Goal: Information Seeking & Learning: Learn about a topic

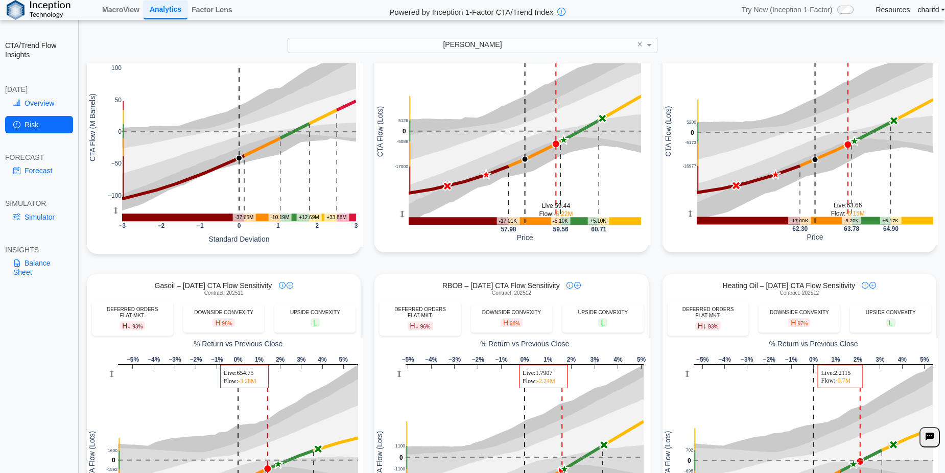
scroll to position [21, 0]
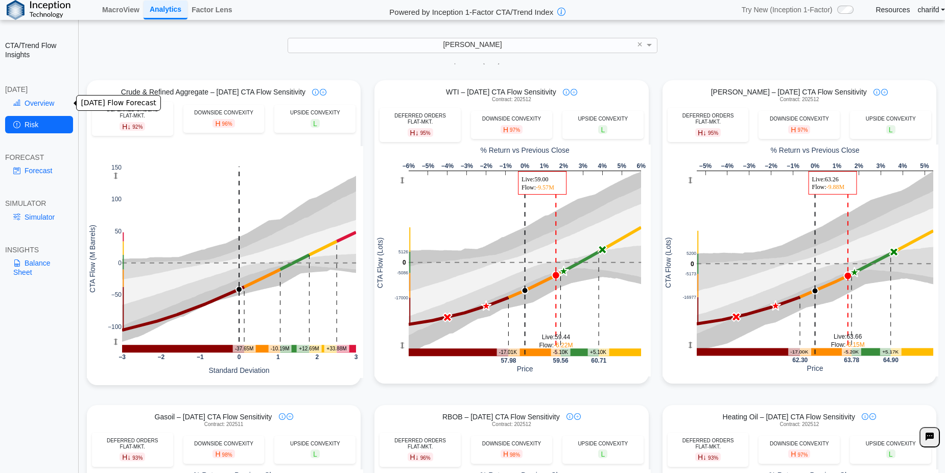
click at [43, 102] on link "Overview" at bounding box center [39, 102] width 68 height 17
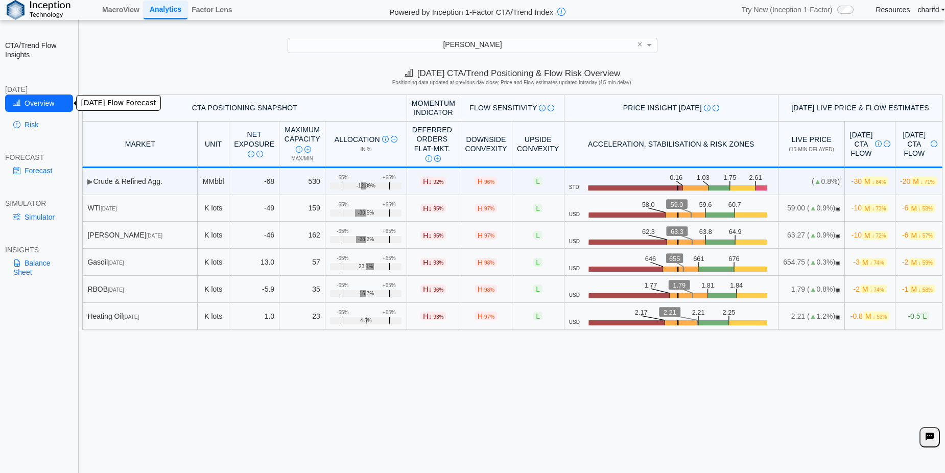
scroll to position [0, 0]
drag, startPoint x: 273, startPoint y: 388, endPoint x: 196, endPoint y: 395, distance: 77.5
click at [196, 395] on div "[DATE] CTA/Trend Positioning & Flow Risk Overview Positioning data updated at p…" at bounding box center [512, 269] width 865 height 412
drag, startPoint x: 196, startPoint y: 395, endPoint x: 127, endPoint y: 400, distance: 69.6
click at [127, 400] on div "[DATE] CTA/Trend Positioning & Flow Risk Overview Positioning data updated at p…" at bounding box center [512, 269] width 865 height 412
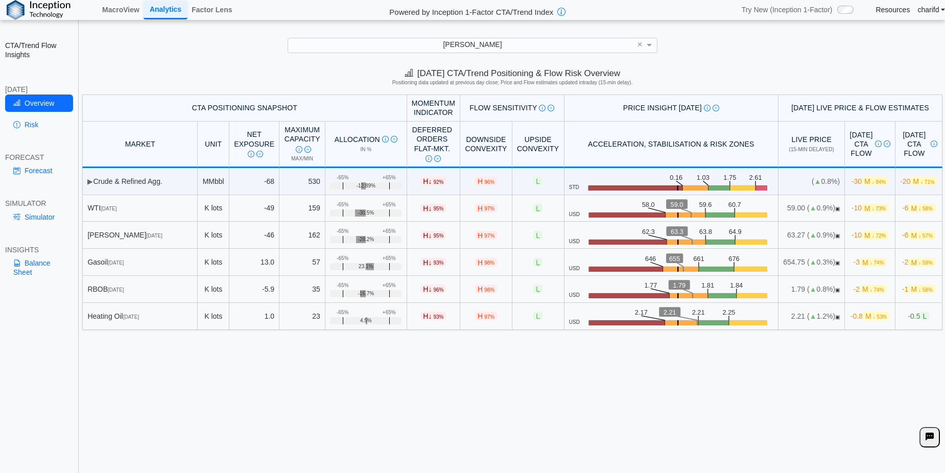
drag, startPoint x: 127, startPoint y: 400, endPoint x: 106, endPoint y: 399, distance: 20.9
click at [106, 399] on div "[DATE] CTA/Trend Positioning & Flow Risk Overview Positioning data updated at p…" at bounding box center [512, 269] width 865 height 412
click at [433, 51] on div "[PERSON_NAME]" at bounding box center [472, 45] width 369 height 14
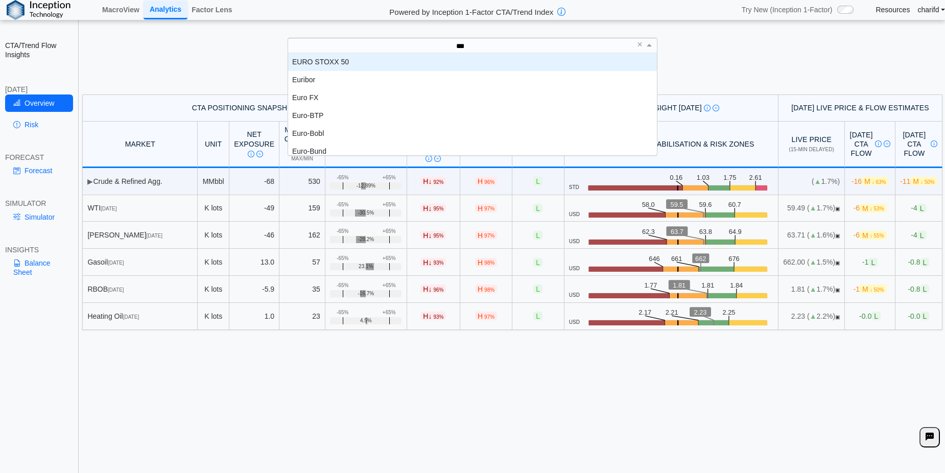
type input "****"
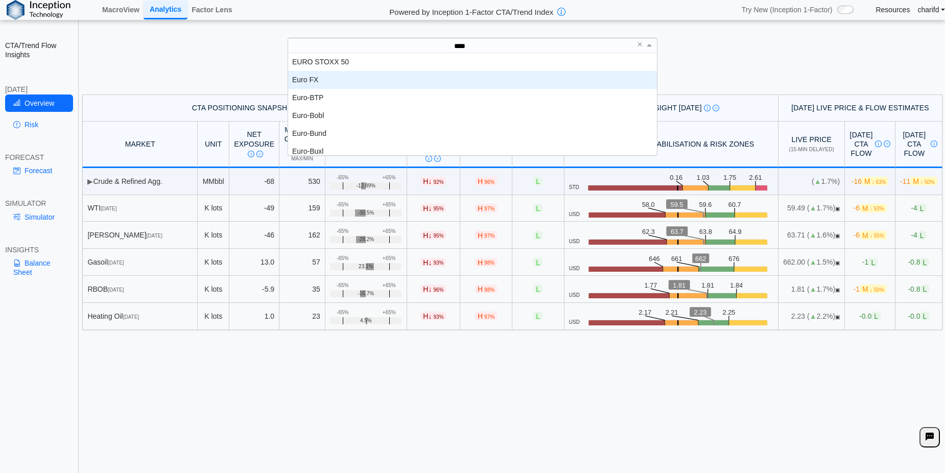
click at [356, 80] on div "Euro FX" at bounding box center [472, 80] width 369 height 18
